Goal: Task Accomplishment & Management: Manage account settings

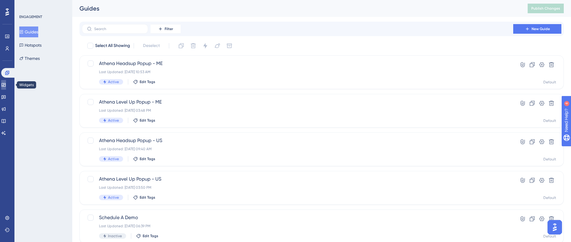
click at [5, 82] on link at bounding box center [3, 85] width 5 height 10
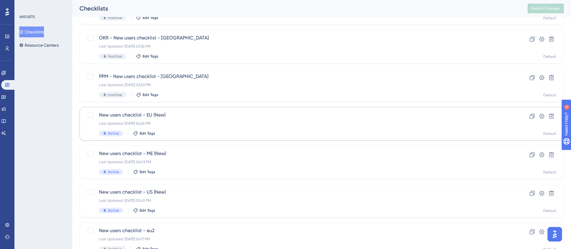
scroll to position [90, 0]
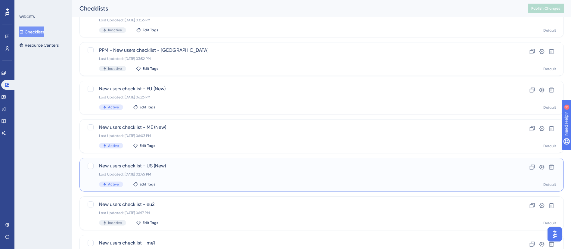
click at [194, 165] on span "New users checklist - US (New)" at bounding box center [297, 165] width 397 height 7
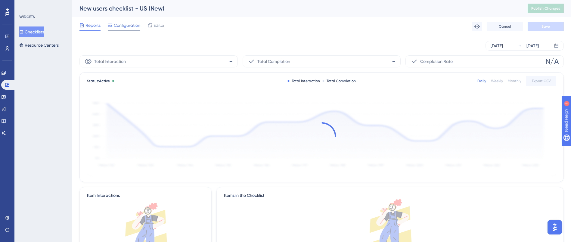
click at [124, 28] on span "Configuration" at bounding box center [127, 25] width 27 height 7
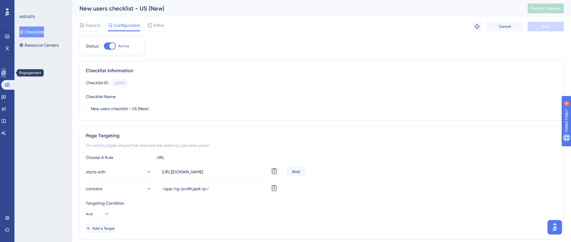
click at [6, 68] on link at bounding box center [3, 73] width 5 height 10
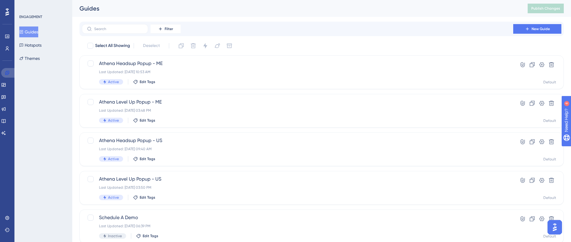
click at [6, 72] on icon at bounding box center [7, 72] width 5 height 5
click at [5, 50] on icon at bounding box center [7, 48] width 5 height 5
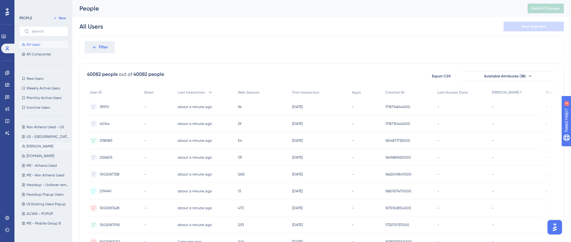
click at [42, 146] on button "Varsha Varsha" at bounding box center [45, 146] width 52 height 7
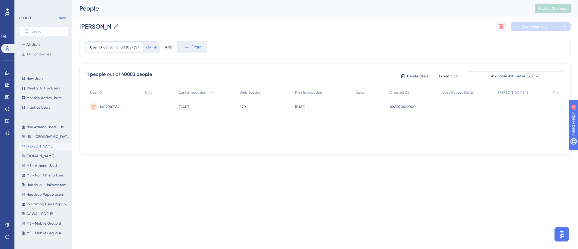
click at [500, 27] on icon at bounding box center [501, 26] width 5 height 5
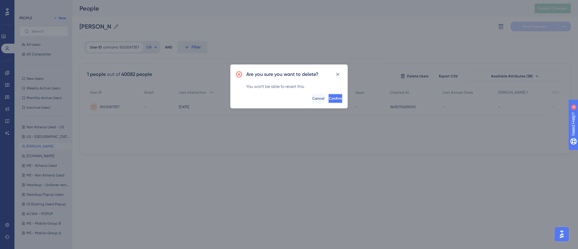
click at [329, 96] on span "Confirm" at bounding box center [335, 98] width 13 height 5
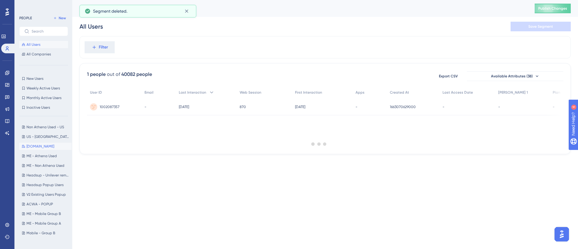
click at [50, 148] on button "Profit.co Profit.co" at bounding box center [45, 146] width 52 height 7
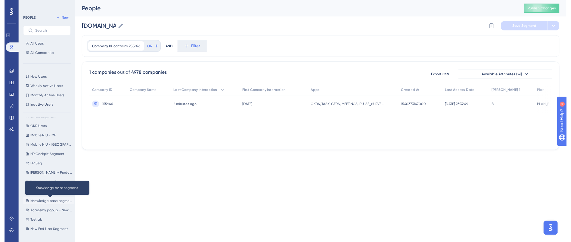
scroll to position [226, 0]
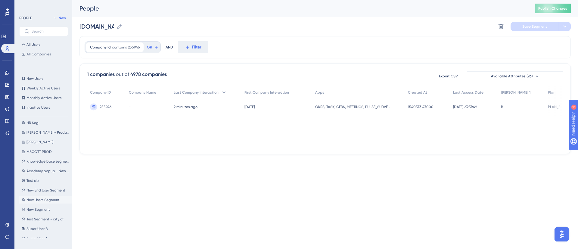
click at [48, 200] on span "New Users Segment" at bounding box center [43, 200] width 33 height 5
type input "New Users Segment"
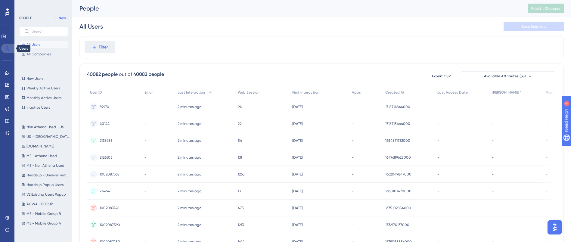
click at [6, 46] on icon at bounding box center [7, 48] width 5 height 5
click at [248, 32] on div "All Users Save Segment" at bounding box center [322, 26] width 485 height 19
click at [105, 46] on span "Filter" at bounding box center [103, 47] width 9 height 7
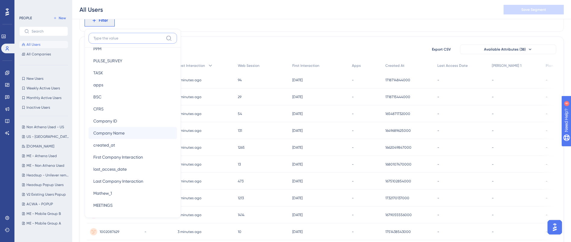
scroll to position [361, 0]
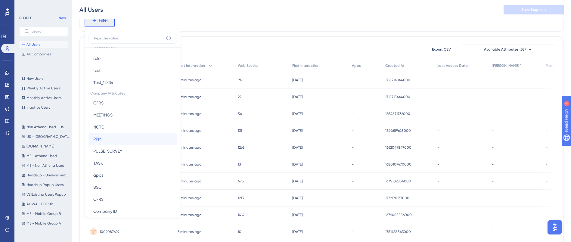
click at [120, 141] on button "PPM PPM" at bounding box center [133, 139] width 89 height 12
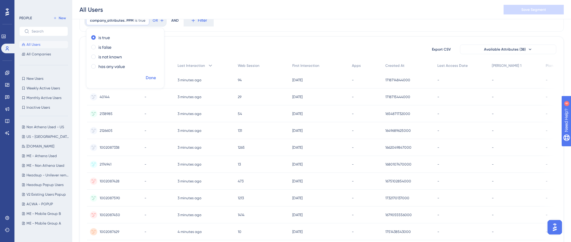
click at [152, 77] on span "Done" at bounding box center [151, 77] width 10 height 7
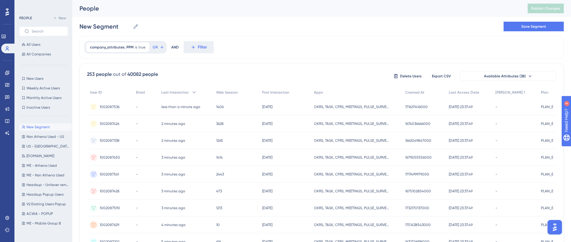
scroll to position [0, 0]
click at [144, 48] on icon at bounding box center [145, 47] width 4 height 4
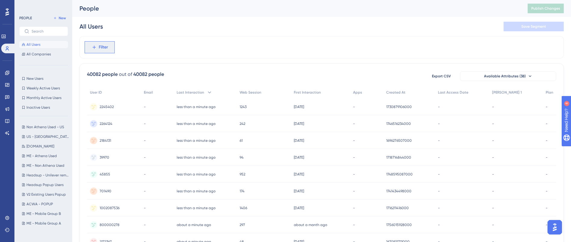
click at [104, 48] on span "Filter" at bounding box center [103, 47] width 9 height 7
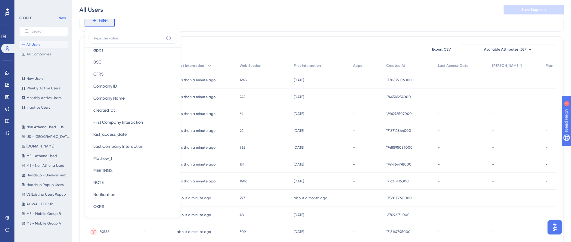
scroll to position [497, 0]
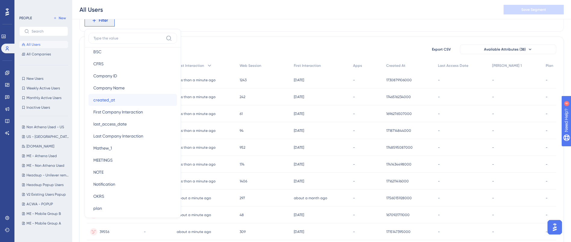
click at [104, 104] on button "created_at created_at" at bounding box center [133, 100] width 89 height 12
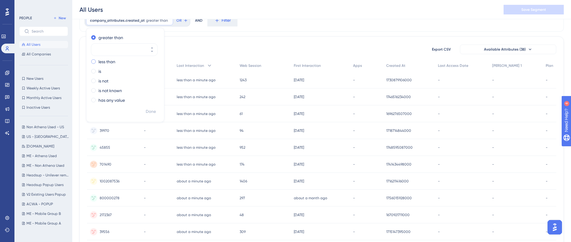
click at [93, 63] on span at bounding box center [93, 61] width 5 height 5
click at [98, 60] on input "radio" at bounding box center [98, 60] width 0 height 0
type input "30"
click at [148, 108] on span "Done" at bounding box center [151, 111] width 10 height 7
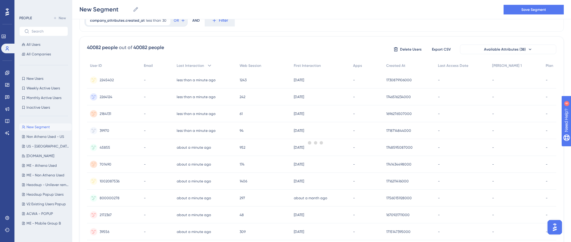
scroll to position [0, 0]
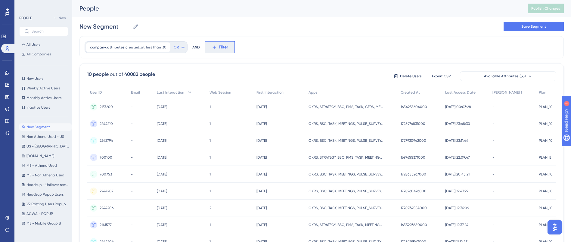
click at [214, 43] on button "Filter" at bounding box center [220, 47] width 30 height 12
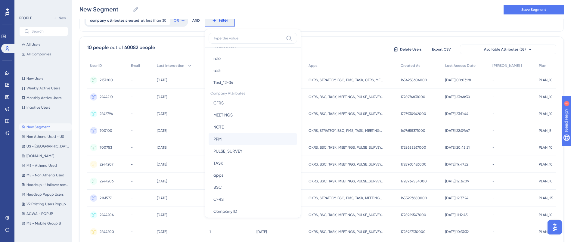
scroll to position [407, 0]
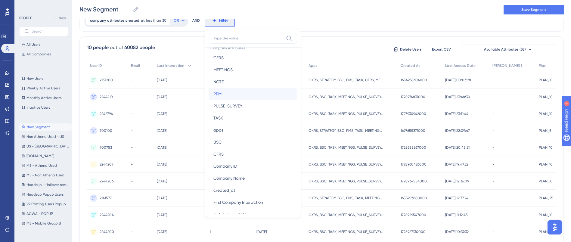
click at [218, 95] on span "PPM" at bounding box center [218, 93] width 8 height 7
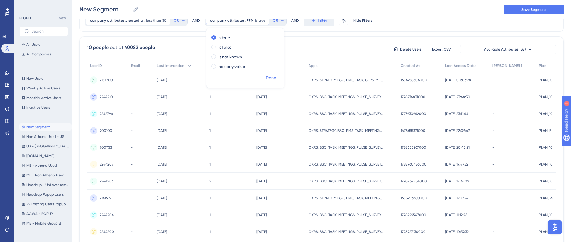
click at [267, 76] on span "Done" at bounding box center [271, 77] width 10 height 7
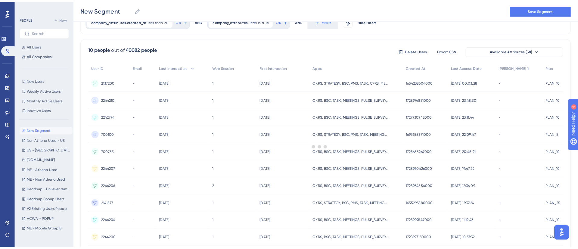
scroll to position [0, 0]
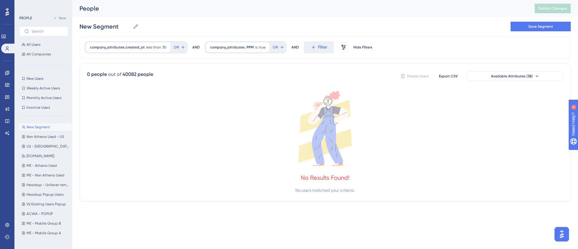
click at [416, 40] on div "company_attributes.created_at less than 30 30 Remove OR AND company_attributes.…" at bounding box center [325, 47] width 491 height 22
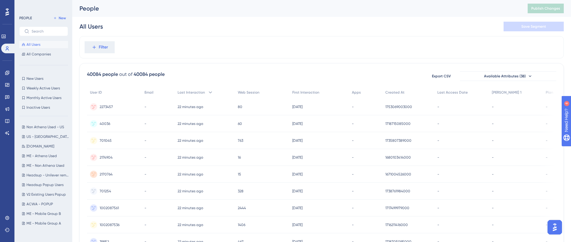
click at [230, 26] on div "All Users Save Segment" at bounding box center [322, 26] width 485 height 19
click at [111, 48] on button "Filter" at bounding box center [100, 47] width 30 height 12
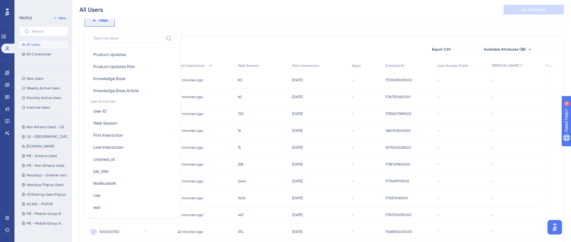
scroll to position [226, 0]
click at [121, 155] on button "created_at created_at" at bounding box center [133, 158] width 89 height 12
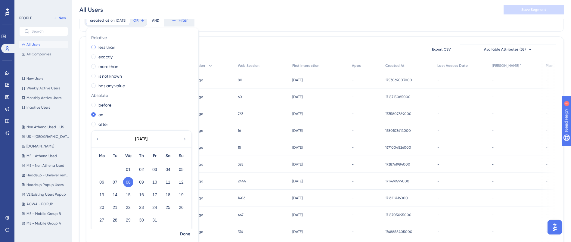
click at [95, 48] on span at bounding box center [93, 47] width 5 height 5
click at [98, 46] on input "radio" at bounding box center [98, 46] width 0 height 0
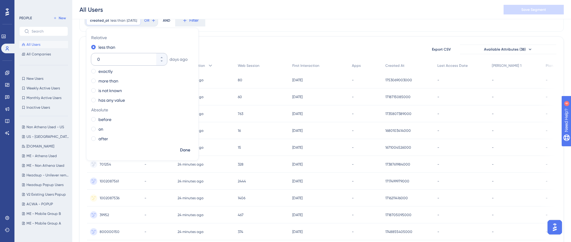
click at [102, 54] on div "0" at bounding box center [123, 59] width 65 height 12
click at [102, 56] on input "0" at bounding box center [126, 59] width 58 height 7
type input "30"
click at [183, 151] on span "Done" at bounding box center [185, 150] width 10 height 7
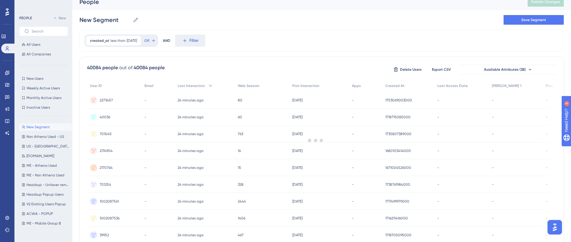
scroll to position [0, 0]
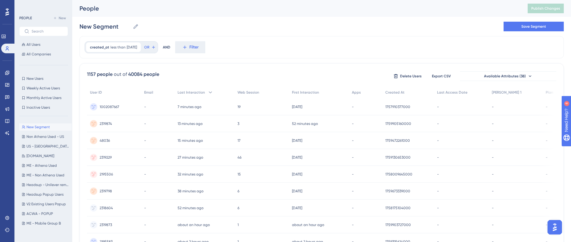
click at [216, 45] on div "created_at less than [DATE] [DATE] Remove OR AND Filter" at bounding box center [322, 47] width 485 height 22
click at [199, 48] on span "Filter" at bounding box center [193, 47] width 9 height 7
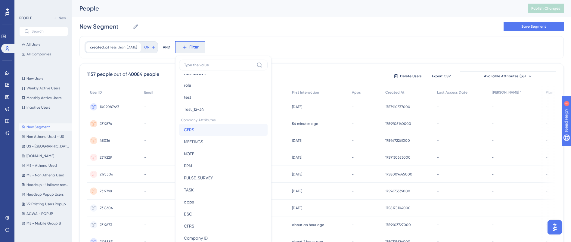
click at [225, 131] on button "CFRS CFRS" at bounding box center [223, 130] width 89 height 12
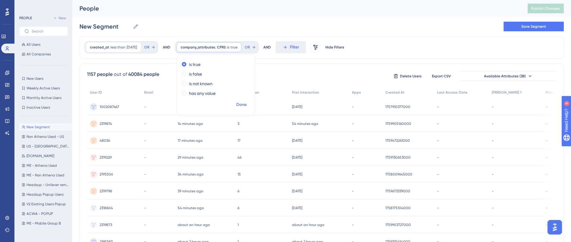
click at [247, 101] on span "Done" at bounding box center [241, 104] width 10 height 7
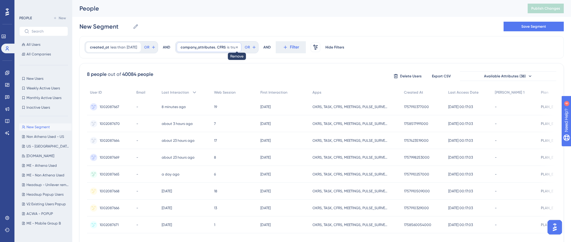
click at [239, 47] on icon at bounding box center [237, 47] width 4 height 4
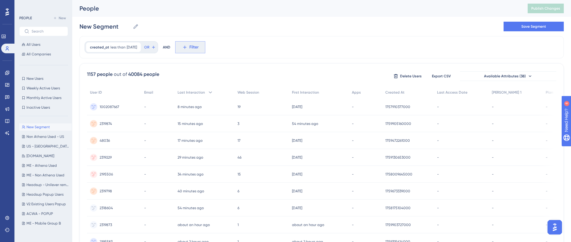
click at [188, 47] on icon at bounding box center [184, 47] width 5 height 5
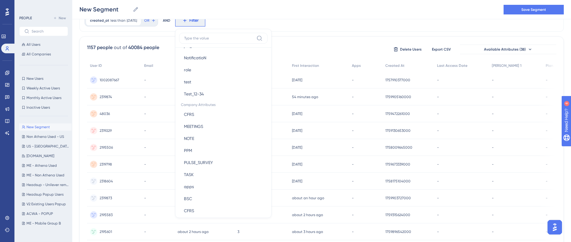
scroll to position [361, 0]
click at [210, 138] on button "PPM PPM" at bounding box center [223, 139] width 89 height 12
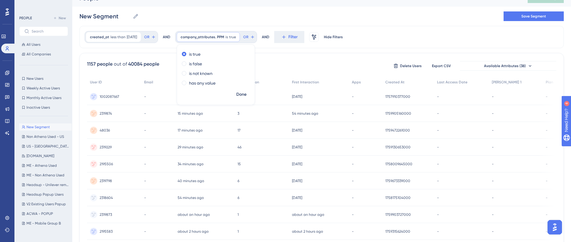
scroll to position [0, 0]
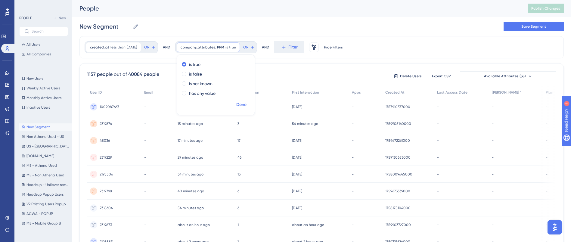
click at [247, 105] on span "Done" at bounding box center [241, 104] width 10 height 7
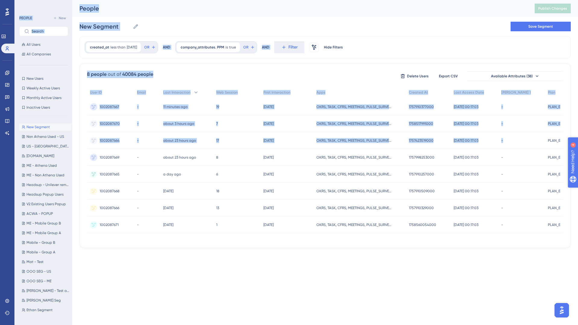
drag, startPoint x: 568, startPoint y: 188, endPoint x: 590, endPoint y: 197, distance: 24.3
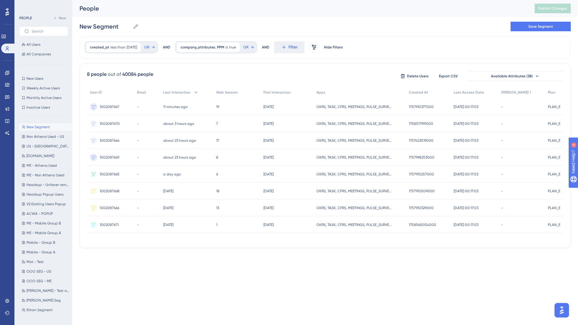
click at [301, 242] on div "Performance Users Engagement Widgets Feedback Product Updates Knowledge Base AI…" at bounding box center [289, 133] width 578 height 267
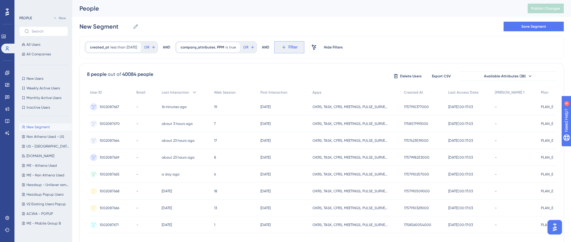
click at [287, 46] on icon at bounding box center [283, 47] width 5 height 5
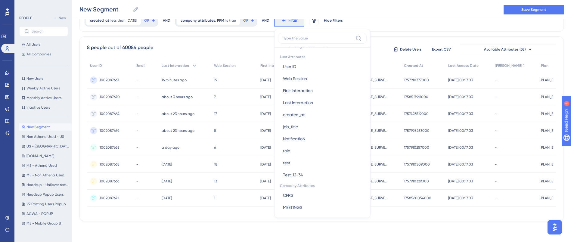
scroll to position [271, 0]
click at [314, 151] on button "role role" at bounding box center [322, 149] width 89 height 12
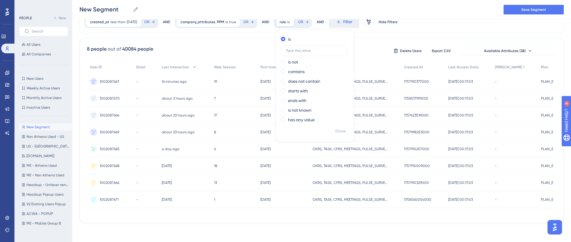
scroll to position [28, 0]
click at [309, 51] on input "text" at bounding box center [314, 50] width 56 height 4
type input "admin"
click at [346, 129] on span "Done" at bounding box center [340, 131] width 10 height 7
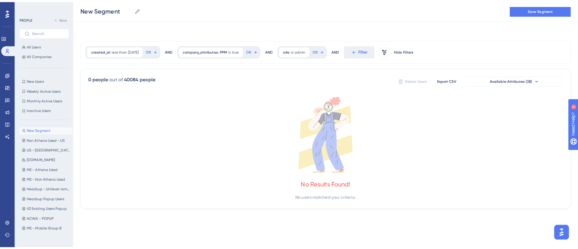
scroll to position [0, 0]
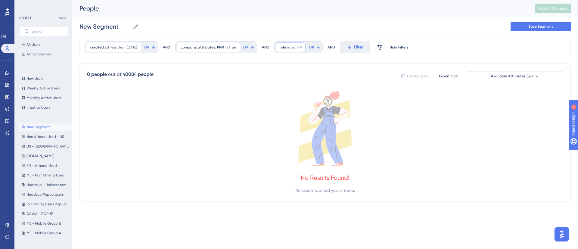
click at [302, 48] on span "admin" at bounding box center [296, 47] width 11 height 5
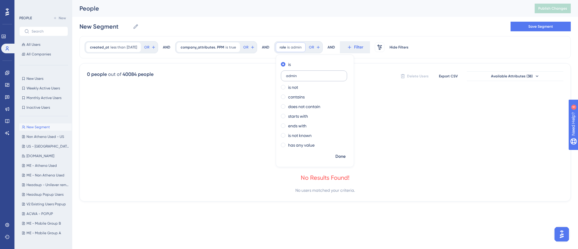
drag, startPoint x: 305, startPoint y: 77, endPoint x: 289, endPoint y: 77, distance: 15.4
click at [289, 77] on label "admin" at bounding box center [314, 75] width 66 height 11
type input "user"
click at [346, 157] on span "Done" at bounding box center [340, 156] width 10 height 7
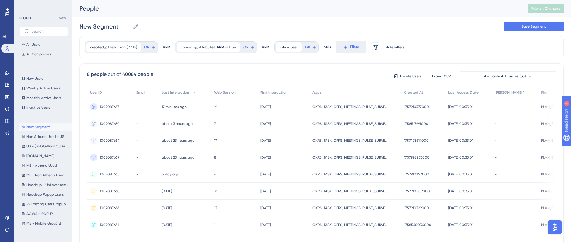
click at [105, 106] on span "1002087667" at bounding box center [110, 106] width 20 height 5
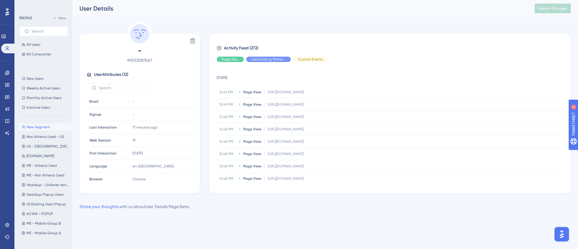
click at [214, 28] on div "Delete - # 1002087667 User Attributes ( 12 ) Email Email - Signup Signup - Last…" at bounding box center [325, 108] width 491 height 172
